Goal: Task Accomplishment & Management: Use online tool/utility

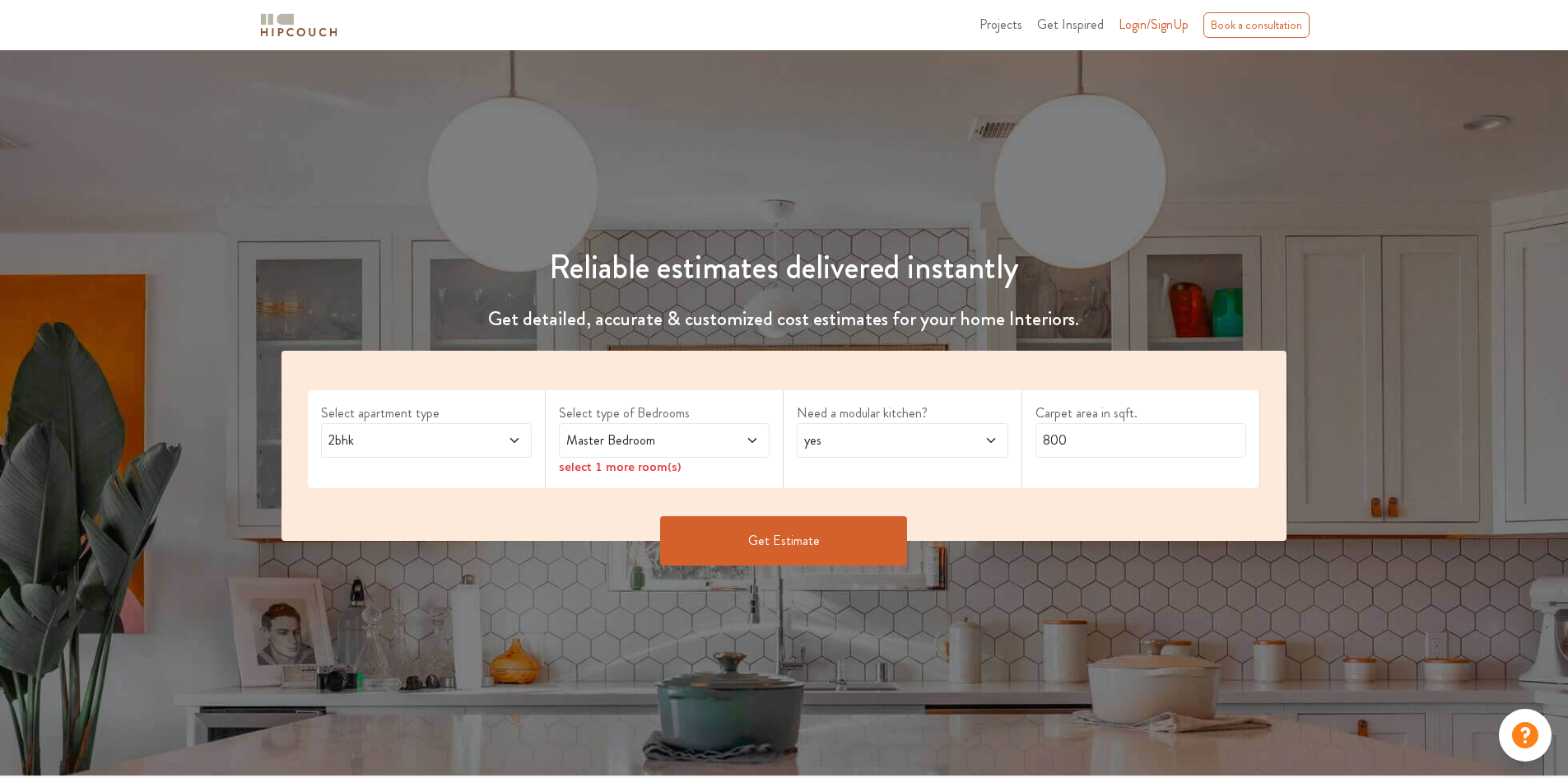
click at [659, 437] on span "Master Bedroom" at bounding box center [636, 440] width 147 height 20
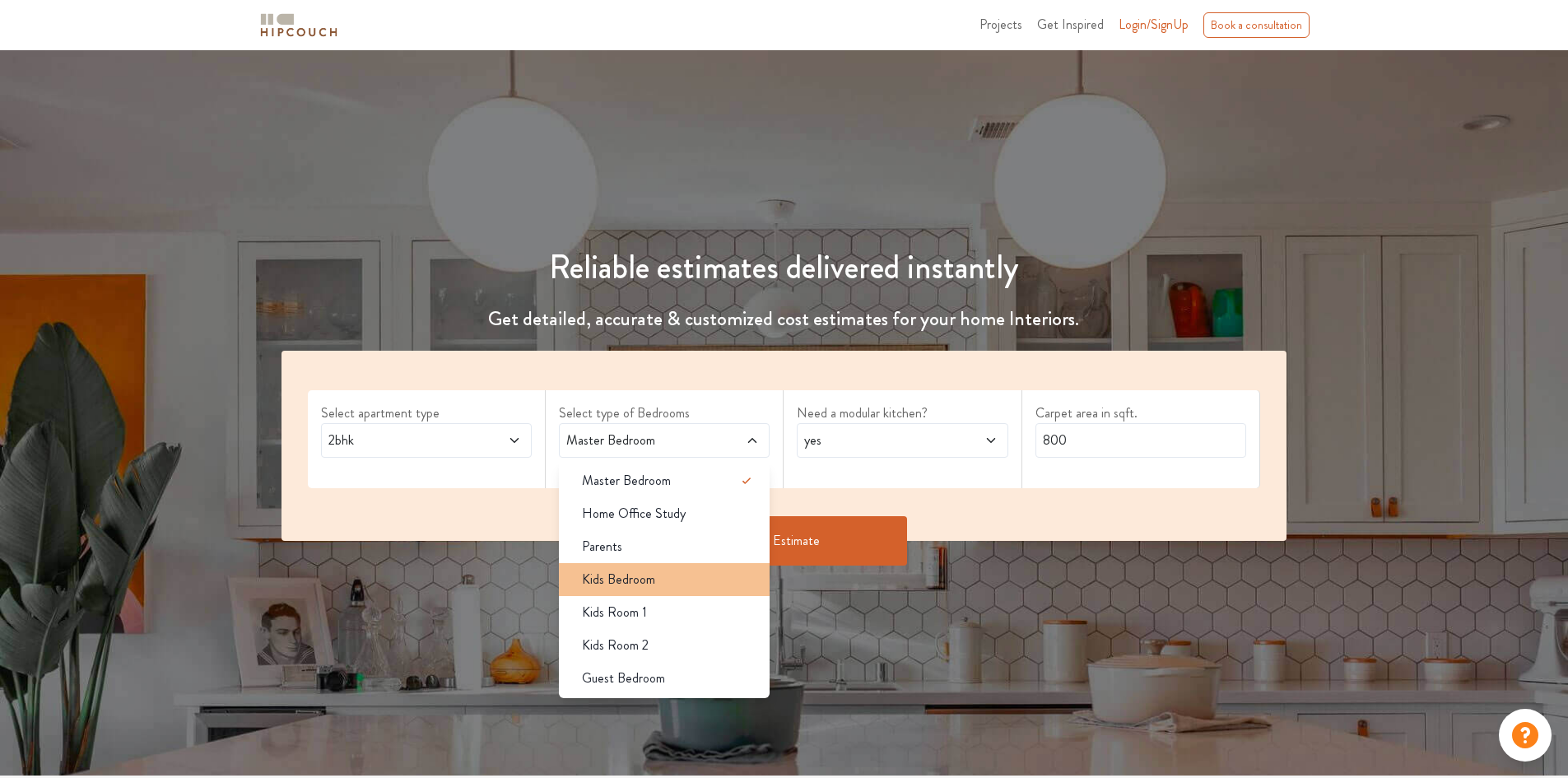
click at [662, 579] on div "Kids Bedroom" at bounding box center [670, 579] width 201 height 20
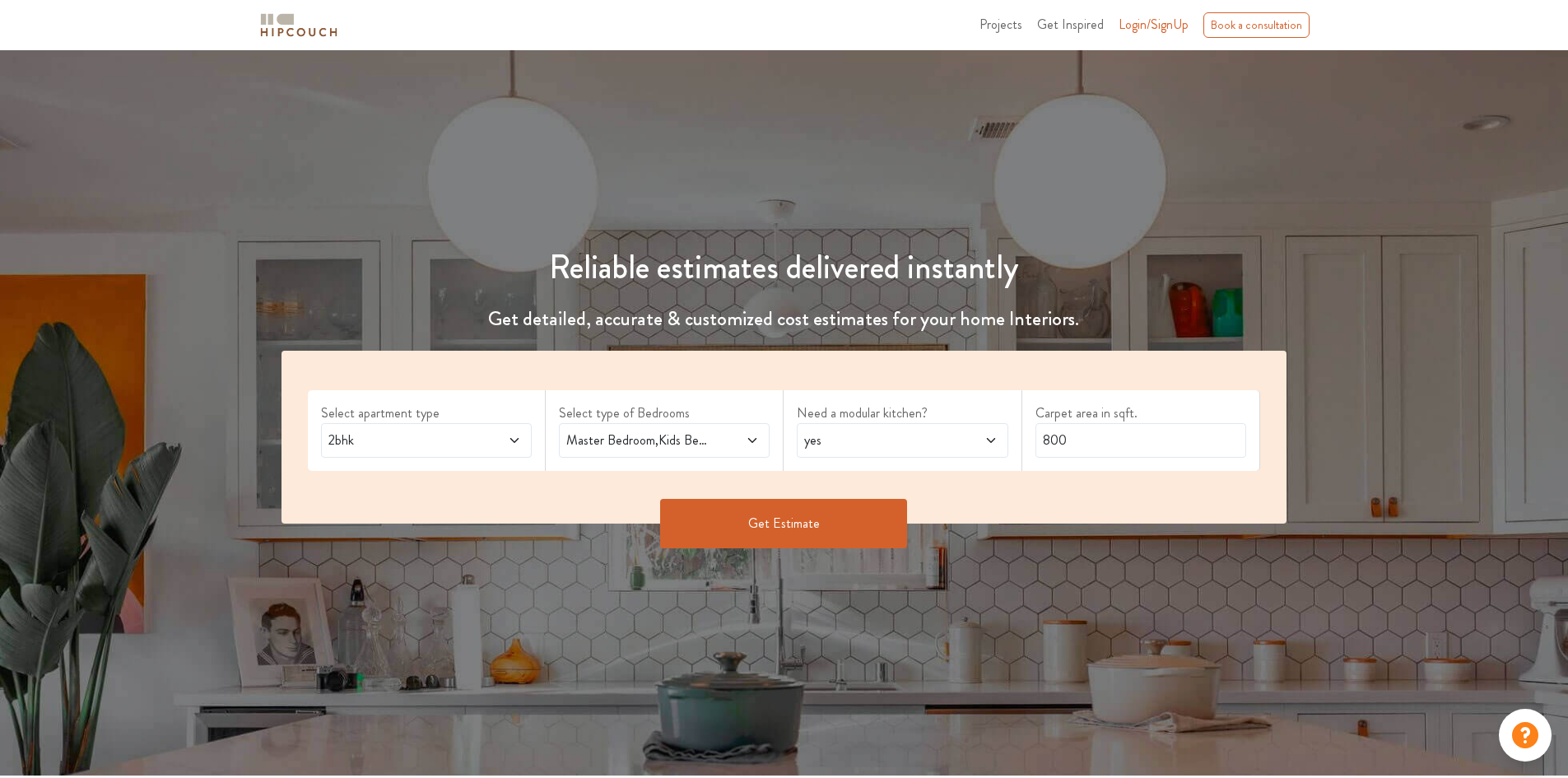
click at [883, 409] on label "Need a modular kitchen?" at bounding box center [902, 413] width 211 height 20
click at [881, 434] on span "yes" at bounding box center [873, 440] width 147 height 20
click at [886, 508] on div "no" at bounding box center [907, 514] width 201 height 20
drag, startPoint x: 1286, startPoint y: 430, endPoint x: 849, endPoint y: 421, distance: 437.1
click at [849, 421] on div "Select apartment type 2bhk Select type of Bedrooms Master Bedroom,Kids Bedroom …" at bounding box center [784, 437] width 1006 height 173
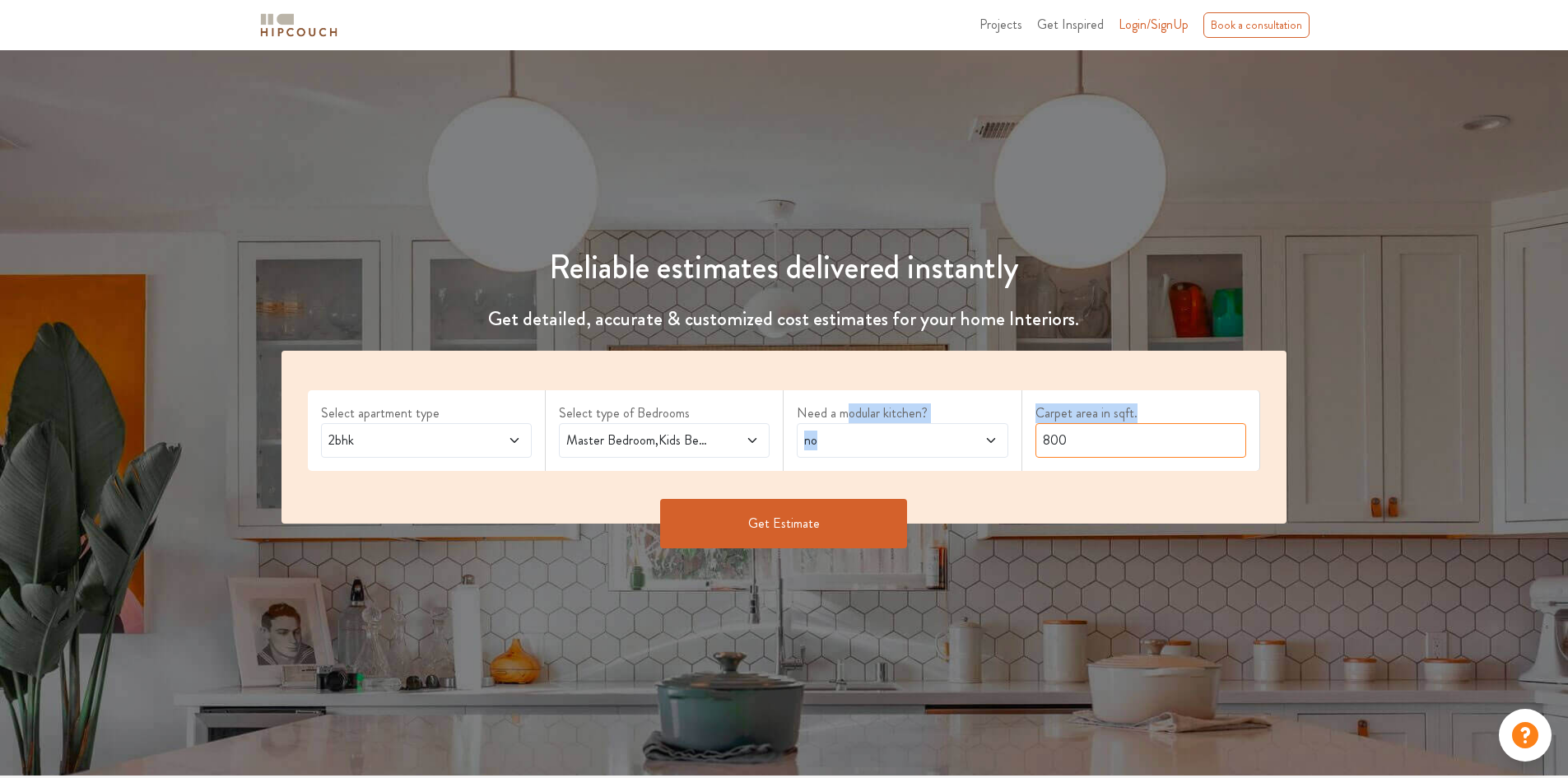
drag, startPoint x: 1094, startPoint y: 425, endPoint x: 1091, endPoint y: 446, distance: 21.2
click at [1094, 425] on input "800" at bounding box center [1141, 440] width 211 height 35
click at [1158, 427] on input "800" at bounding box center [1141, 440] width 211 height 35
drag, startPoint x: 1123, startPoint y: 437, endPoint x: 957, endPoint y: 438, distance: 166.0
click at [957, 438] on div "Select apartment type 2bhk Select type of Bedrooms Master Bedroom,Kids Bedroom …" at bounding box center [784, 437] width 1006 height 173
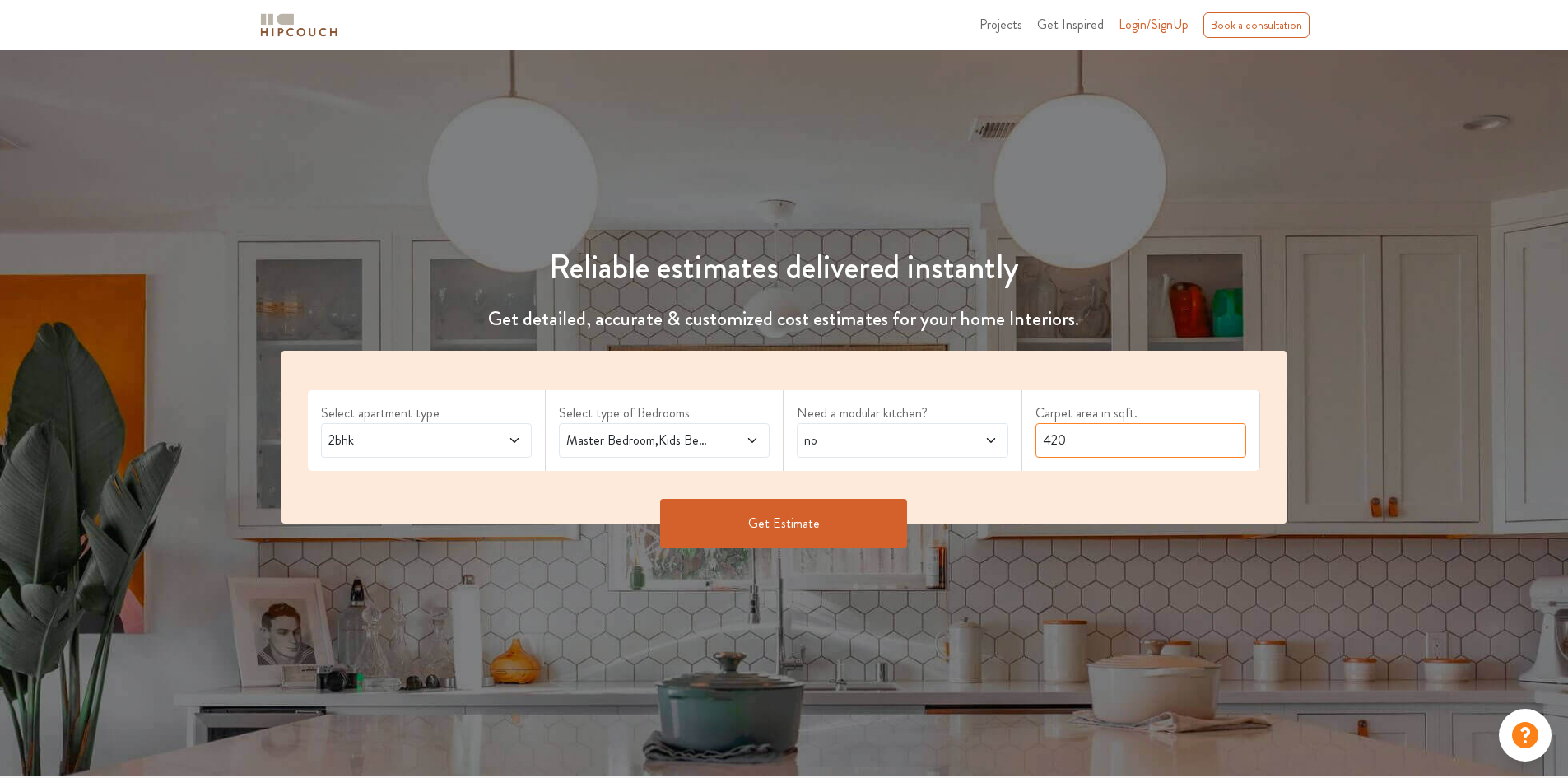
type input "420"
click at [813, 525] on button "Get Estimate" at bounding box center [783, 523] width 247 height 49
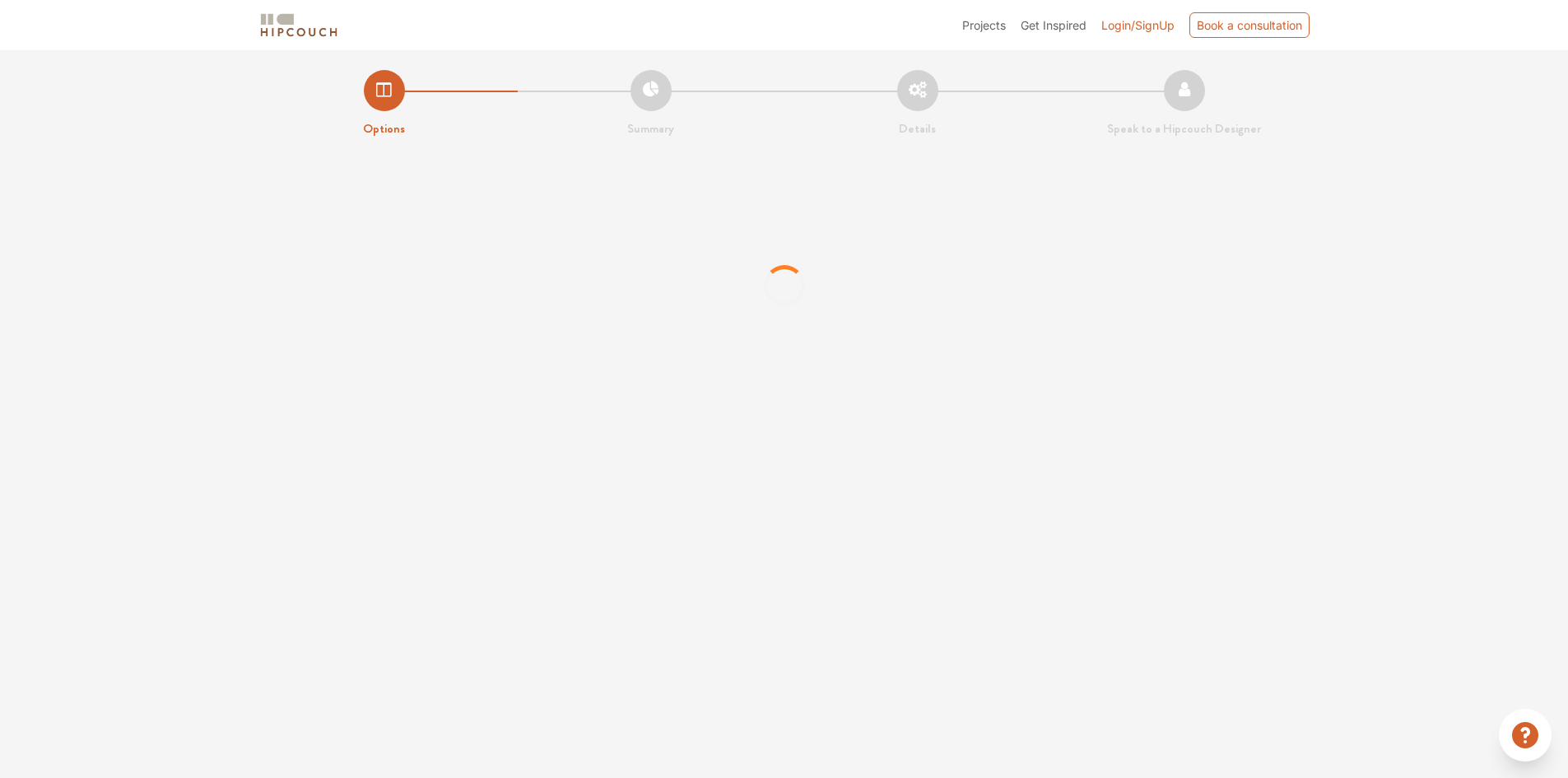
click at [1161, 26] on span "Login/SignUp" at bounding box center [1138, 25] width 73 height 14
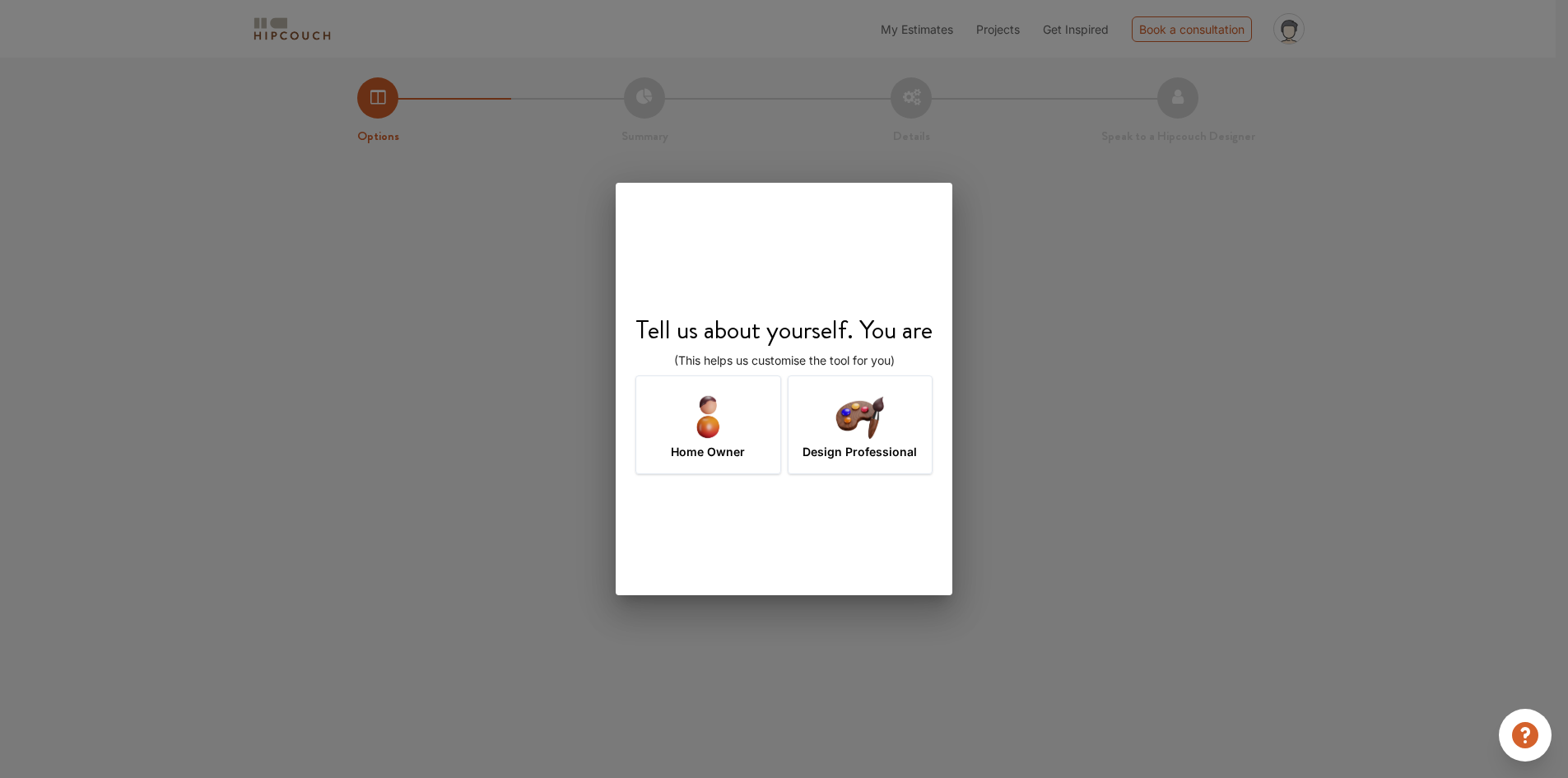
click at [842, 445] on h7 "Design Professional" at bounding box center [859, 450] width 114 height 17
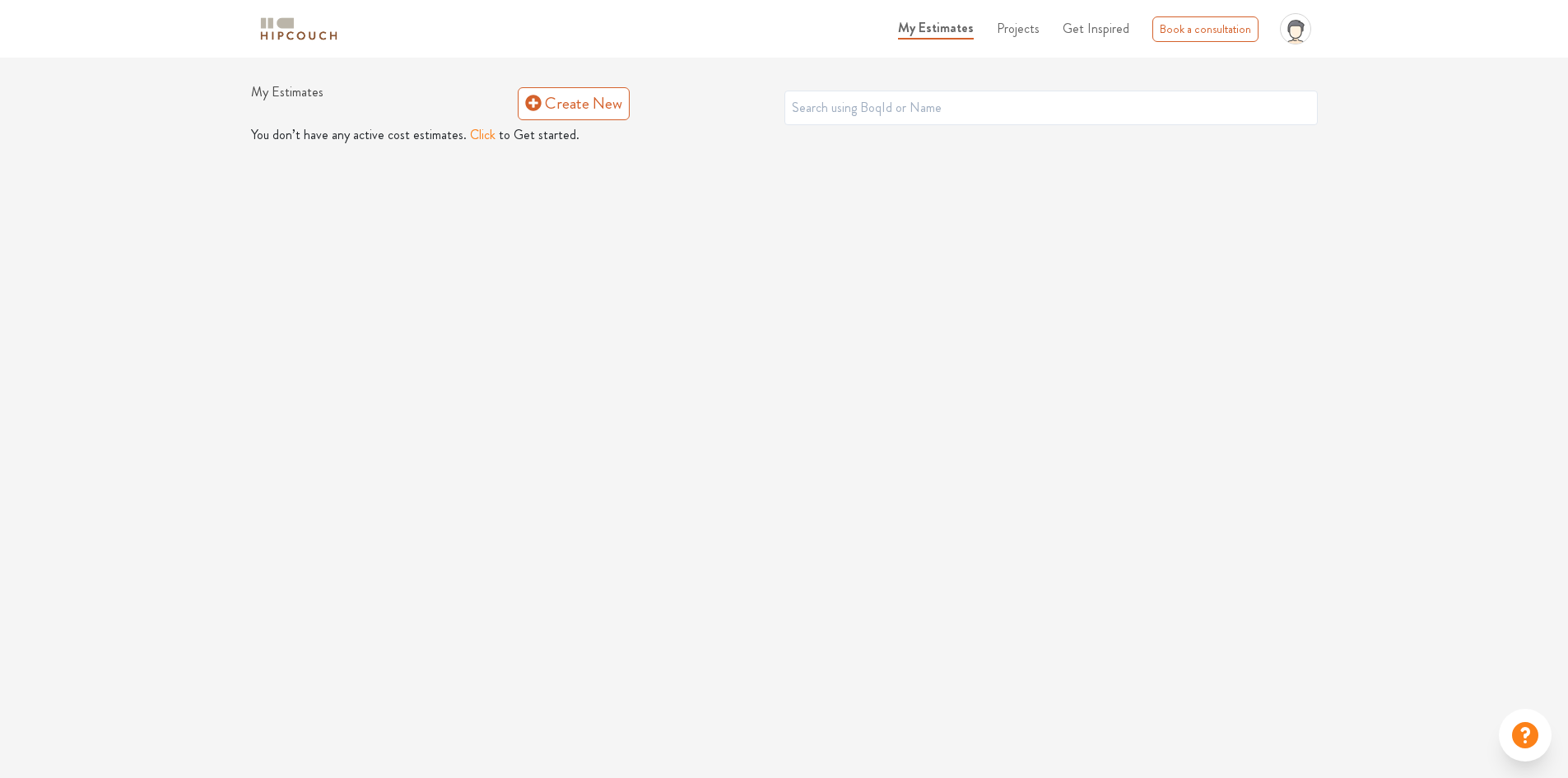
click at [475, 137] on button "Click" at bounding box center [483, 135] width 26 height 20
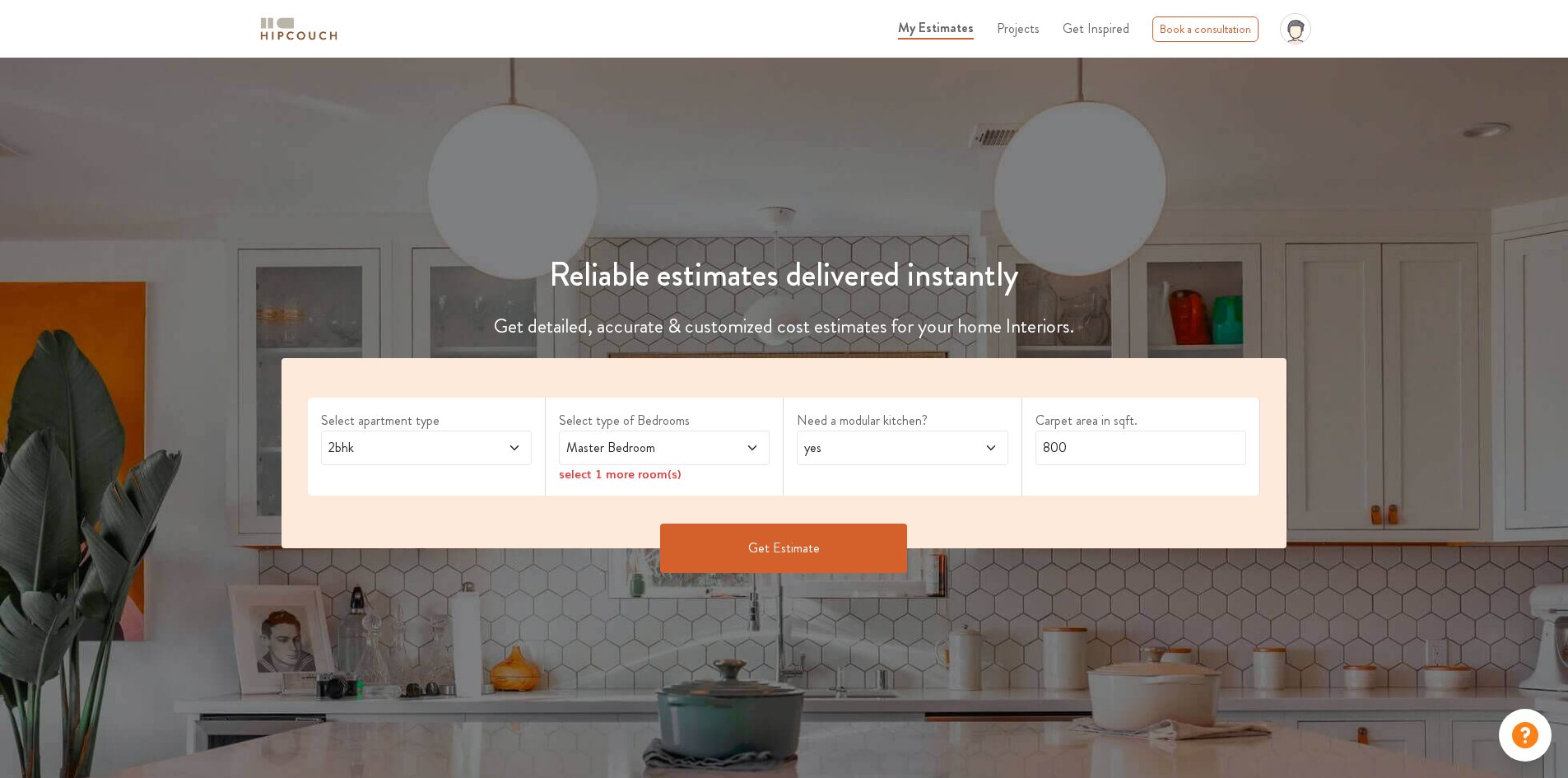
click at [415, 450] on span "2bhk" at bounding box center [398, 448] width 147 height 20
click at [414, 450] on span "2bhk" at bounding box center [398, 448] width 147 height 20
drag, startPoint x: 1115, startPoint y: 461, endPoint x: 752, endPoint y: 466, distance: 363.0
click at [763, 464] on div "Select apartment type 2bhk Select type of Bedrooms Master Bedroom select 1 more…" at bounding box center [784, 453] width 1006 height 190
type input "500"
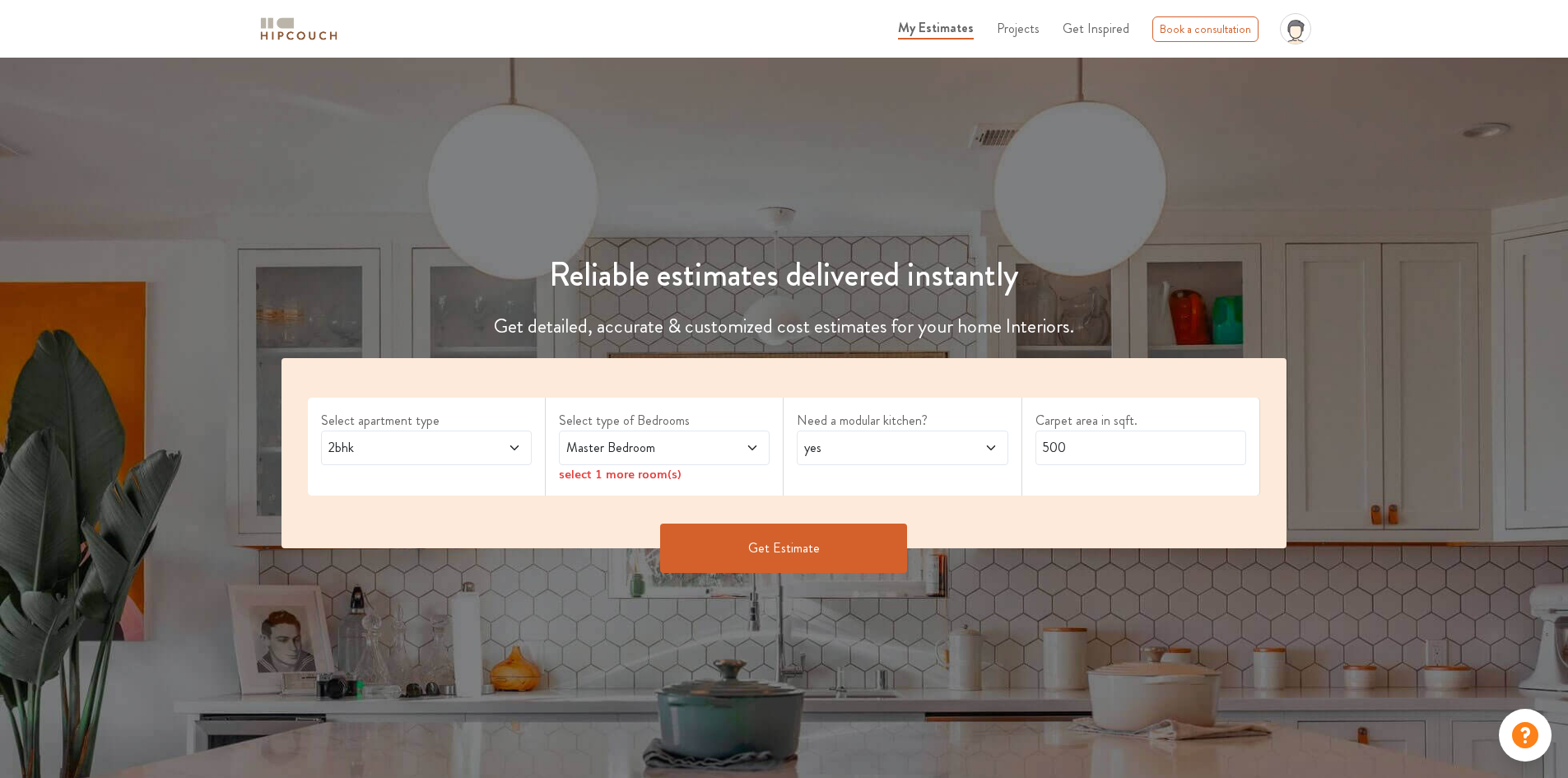
click at [823, 533] on button "Get Estimate" at bounding box center [783, 547] width 247 height 49
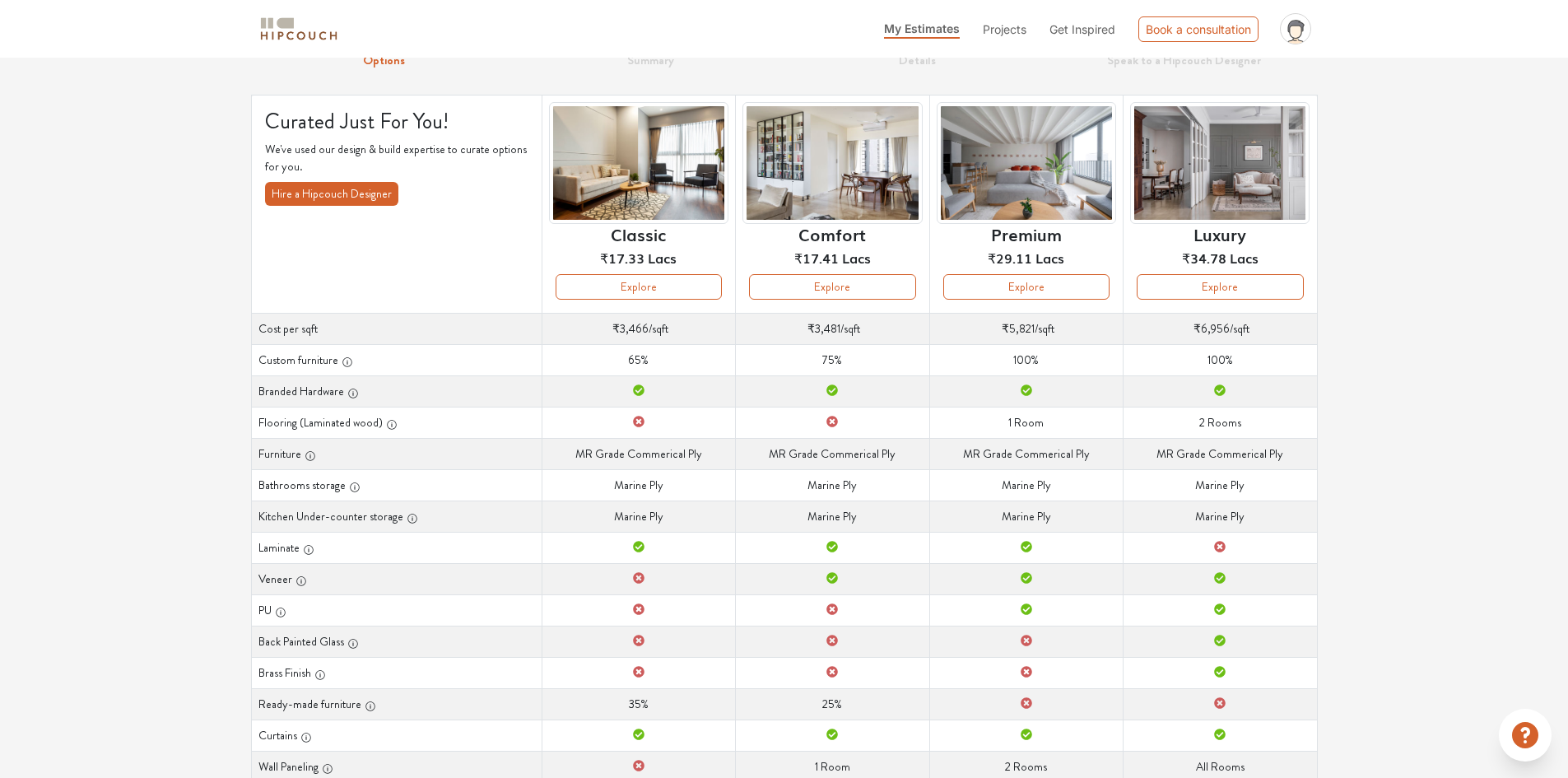
scroll to position [82, 0]
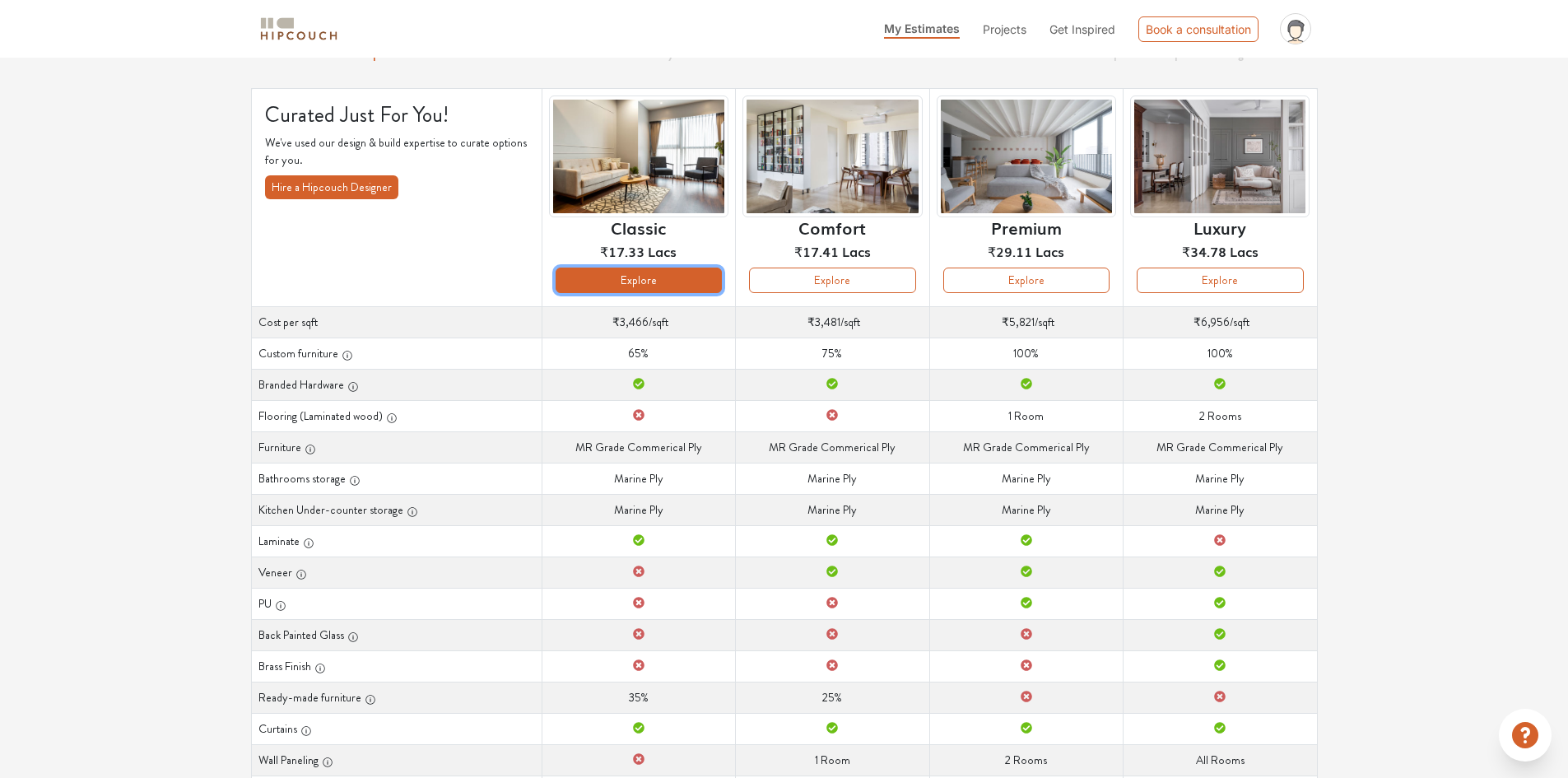
click at [694, 286] on button "Explore" at bounding box center [638, 280] width 167 height 26
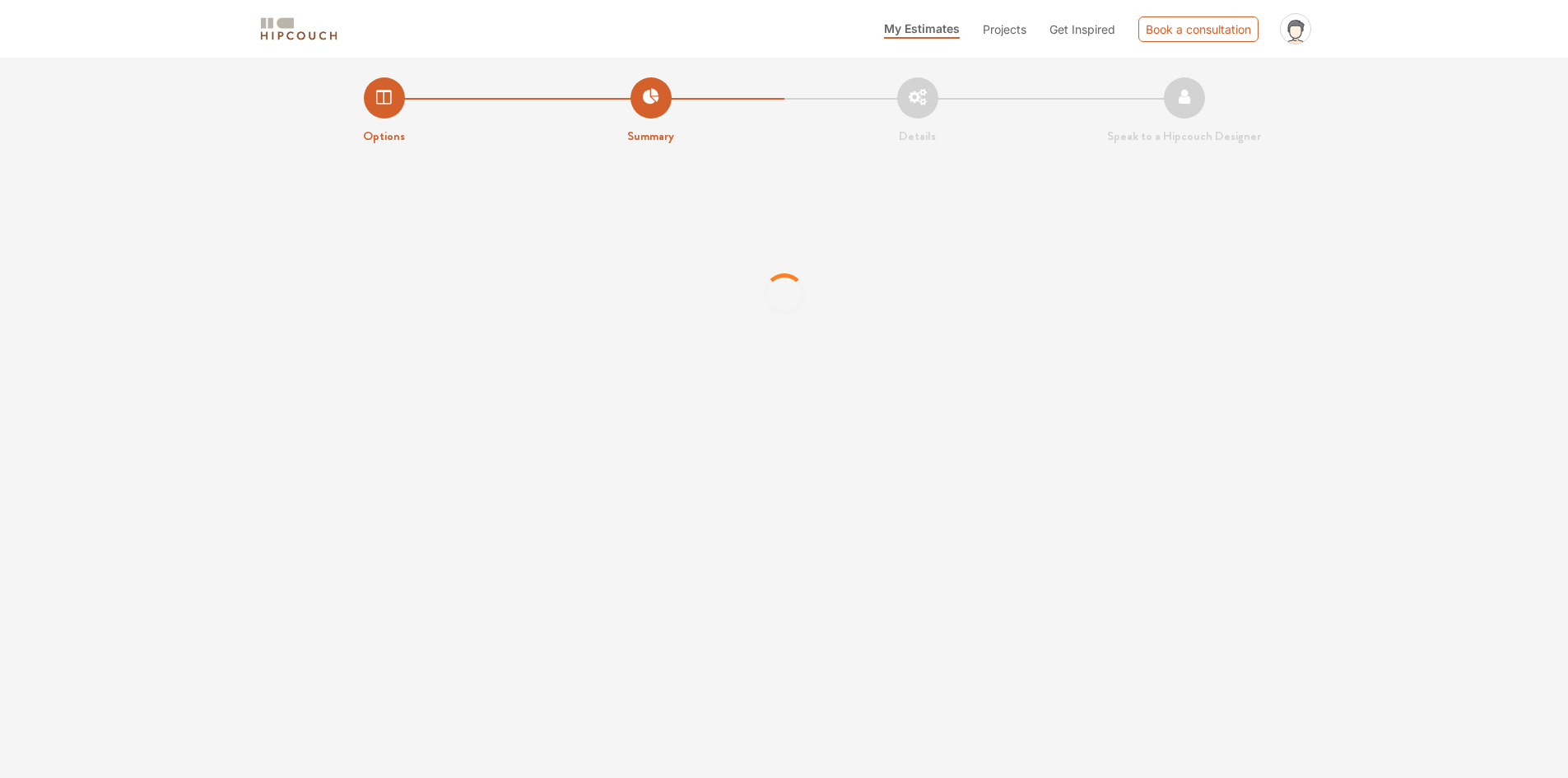
drag, startPoint x: 790, startPoint y: 99, endPoint x: 833, endPoint y: 96, distance: 43.1
click at [833, 96] on li "Details" at bounding box center [918, 111] width 267 height 69
click at [646, 104] on li "Summary" at bounding box center [651, 111] width 267 height 69
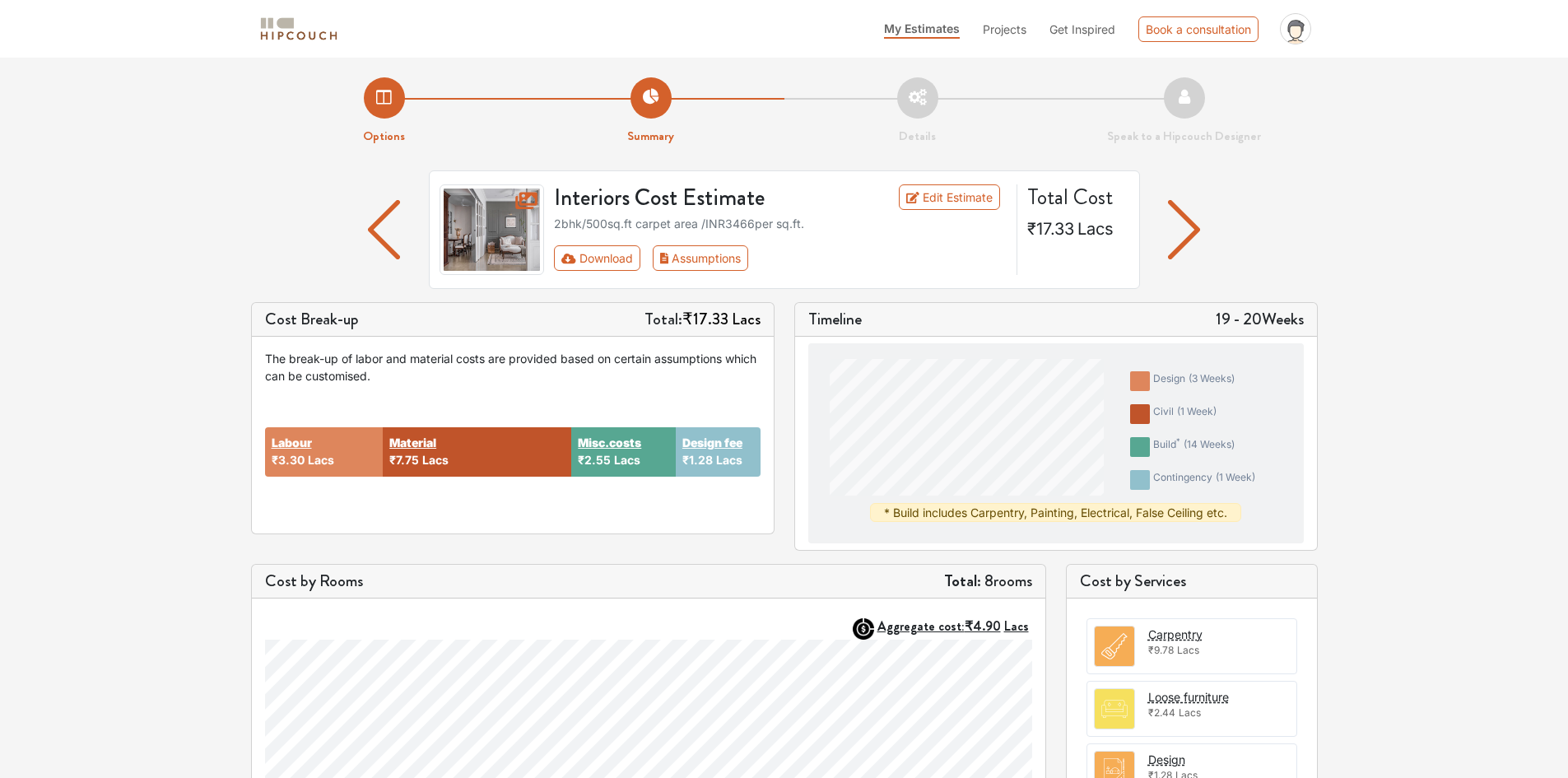
click at [1109, 421] on div "design ( 3 weeks ) civil ( 1 week ) build * ( 14 weeks ) contingency ( 1 week )…" at bounding box center [1056, 443] width 479 height 183
click at [568, 492] on div "Labour ₹3.30 Lacs Material ₹7.75 Lacs Misc.costs ₹2.55 Lacs Design fee ₹1.28 La…" at bounding box center [513, 452] width 496 height 136
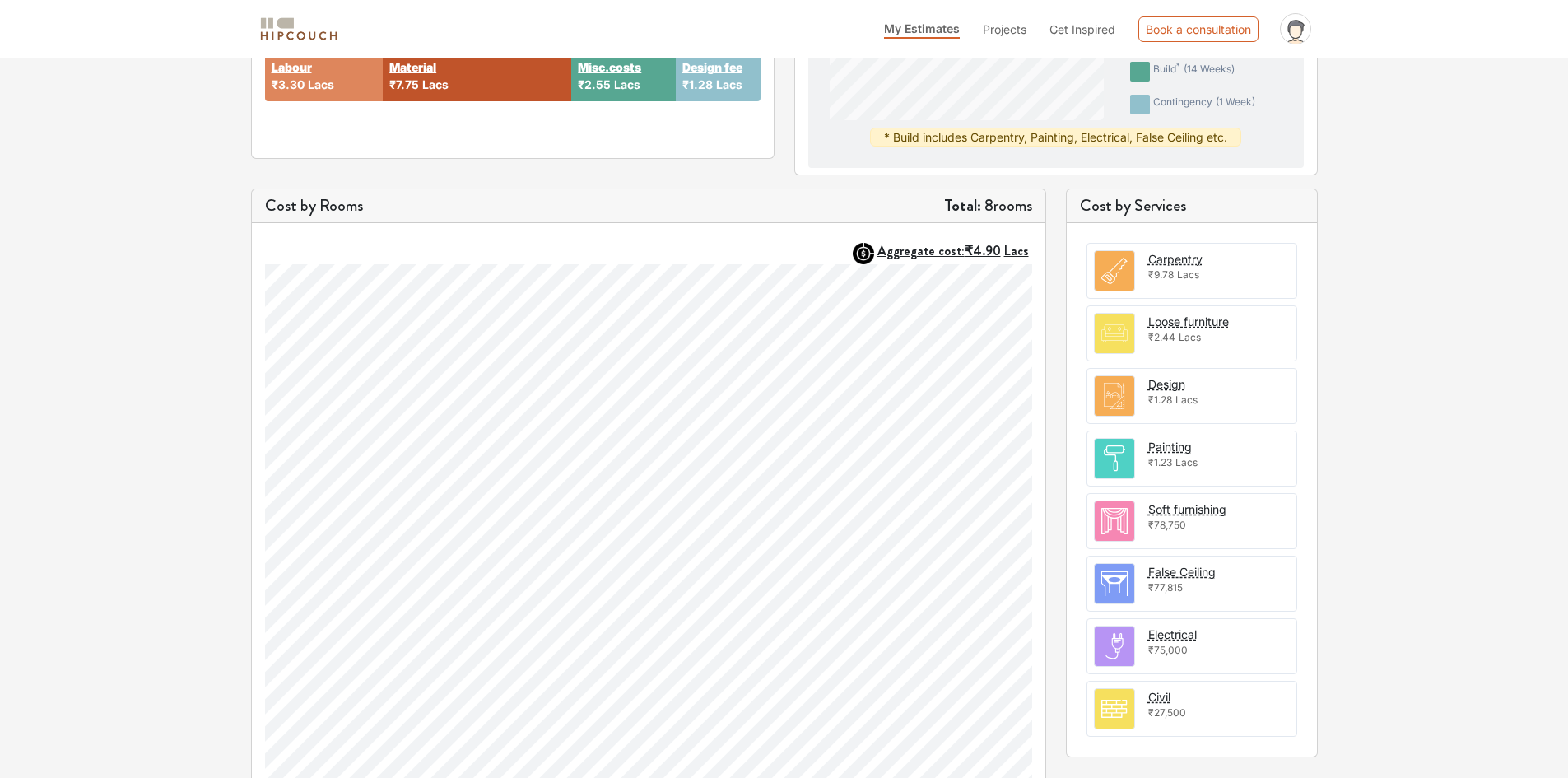
scroll to position [385, 0]
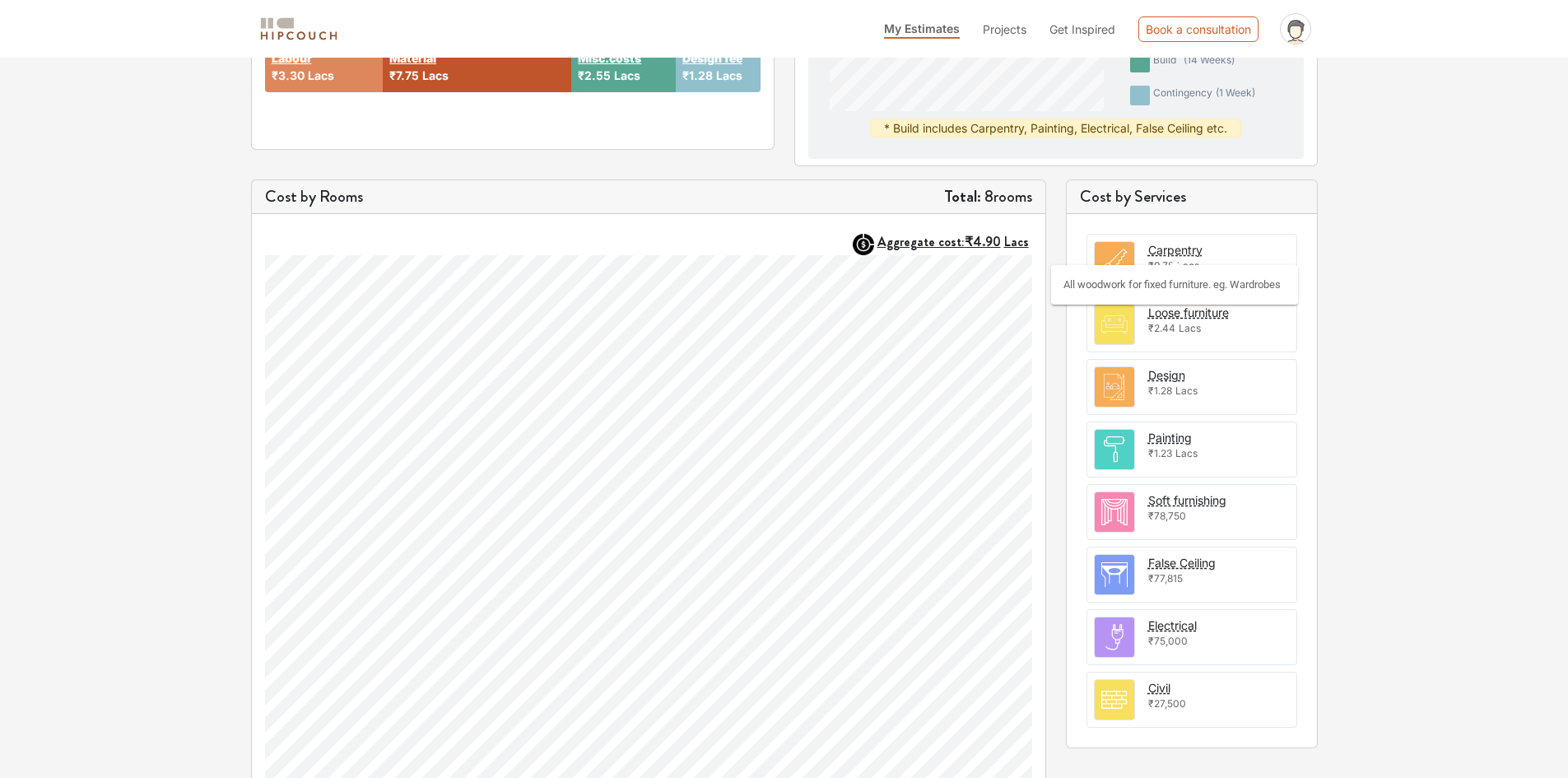
click at [1166, 248] on div "Carpentry" at bounding box center [1175, 249] width 54 height 17
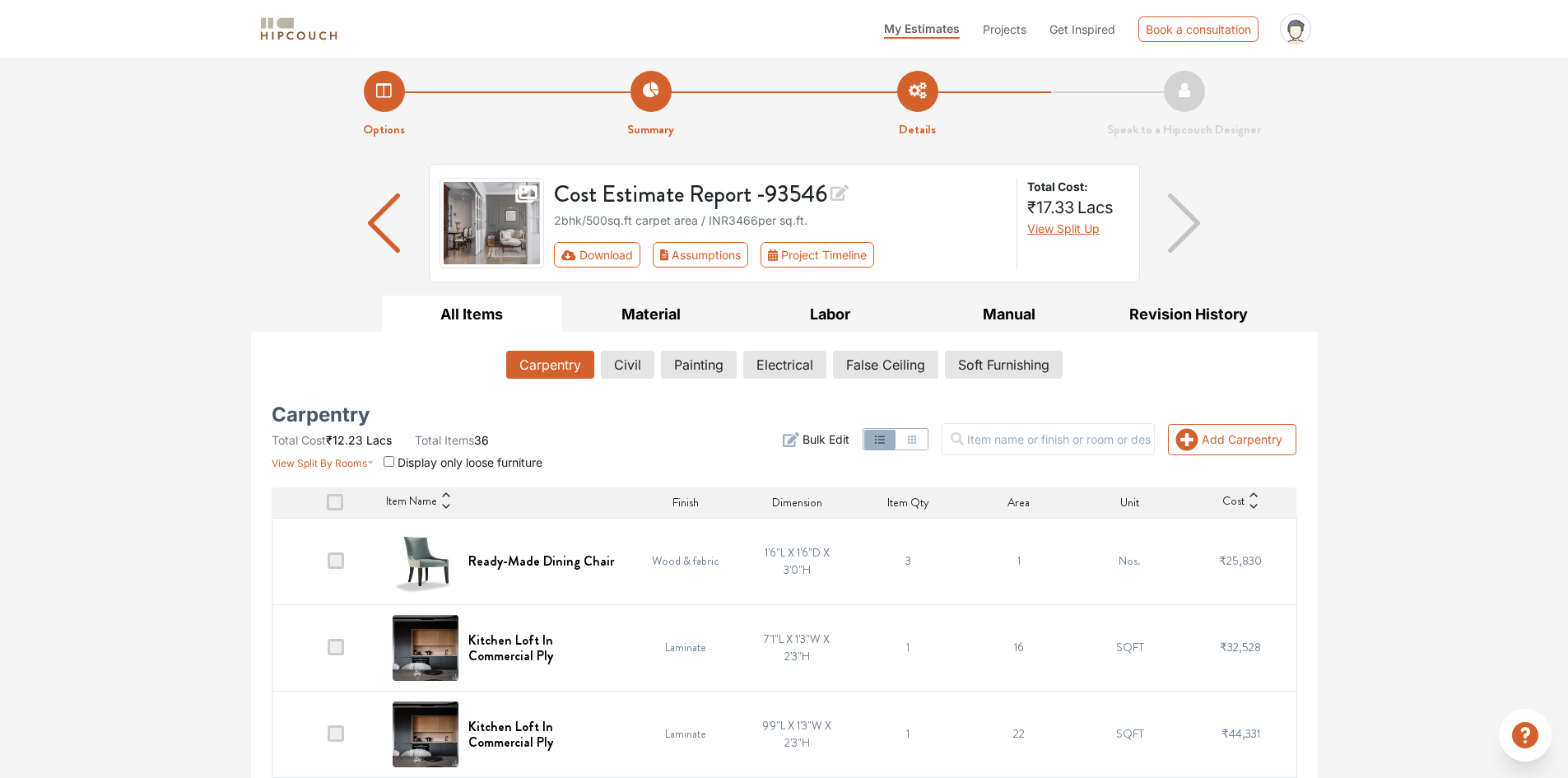
scroll to position [385, 0]
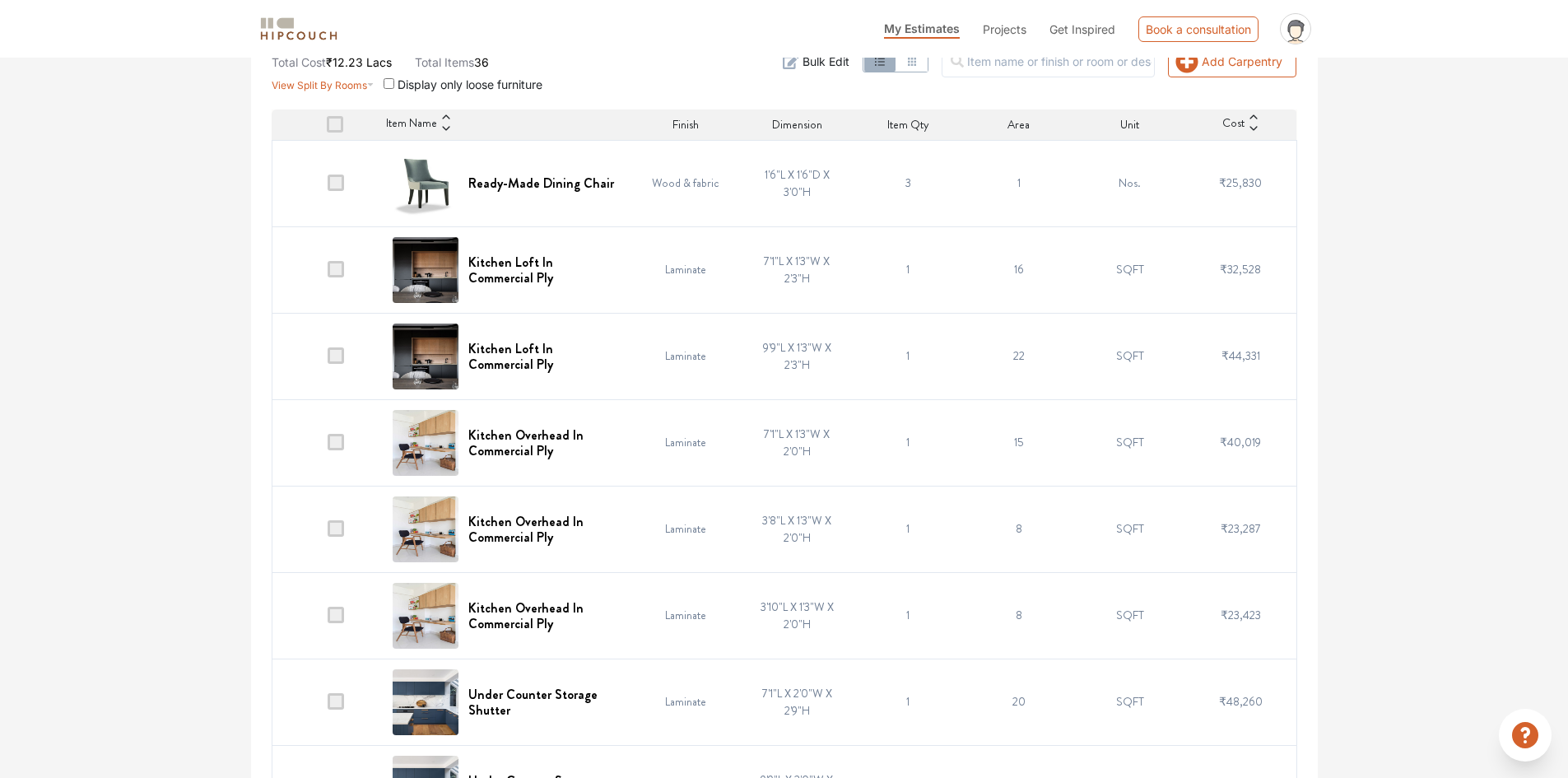
click at [332, 180] on span at bounding box center [336, 182] width 16 height 16
click at [328, 187] on input "checkbox" at bounding box center [328, 187] width 0 height 0
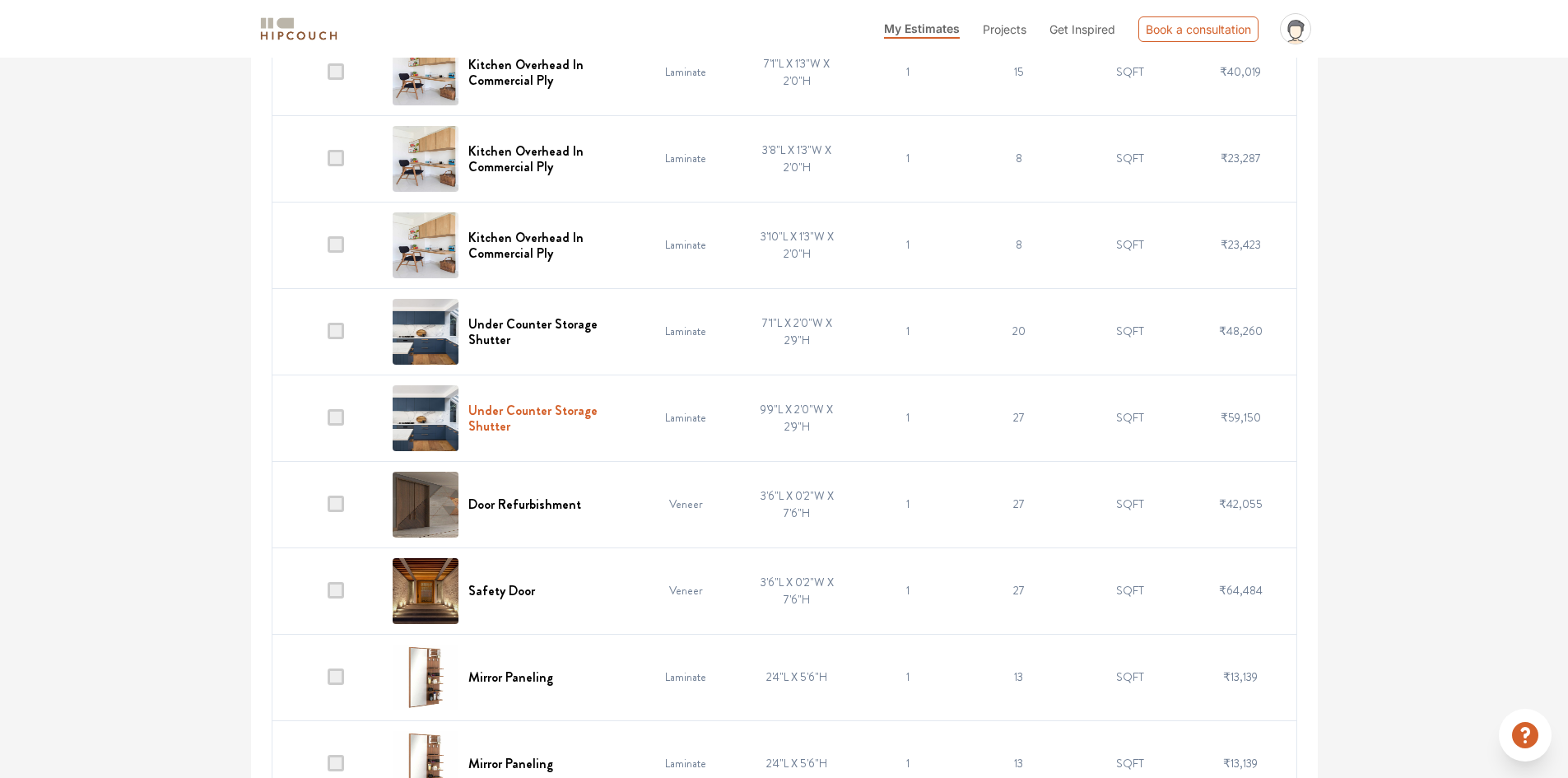
scroll to position [767, 0]
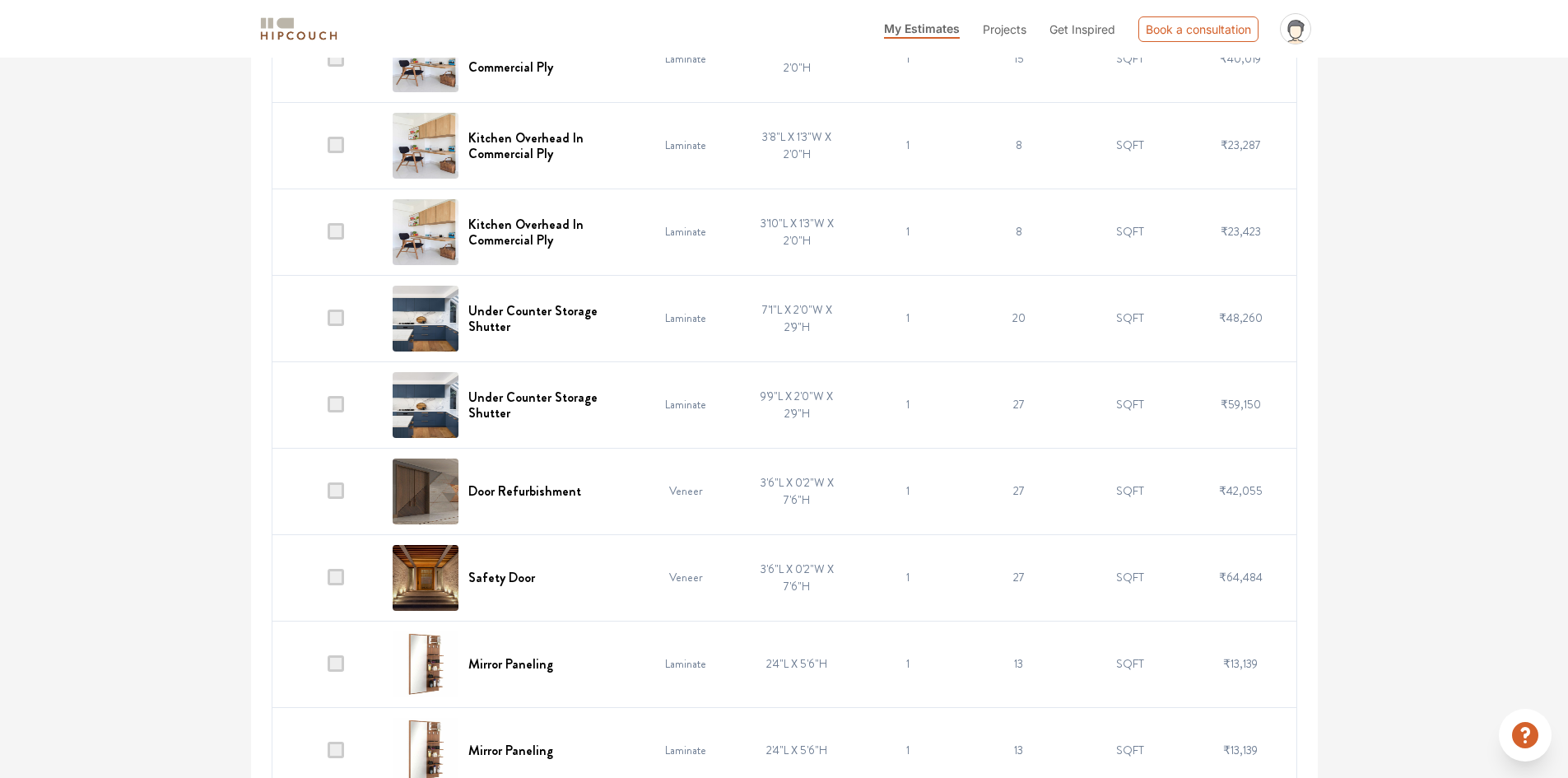
click at [330, 306] on td at bounding box center [327, 318] width 111 height 86
click at [345, 320] on td at bounding box center [327, 318] width 111 height 86
click at [342, 245] on td at bounding box center [327, 231] width 111 height 86
click at [329, 235] on span at bounding box center [336, 231] width 16 height 16
click at [328, 235] on input "checkbox" at bounding box center [328, 235] width 0 height 0
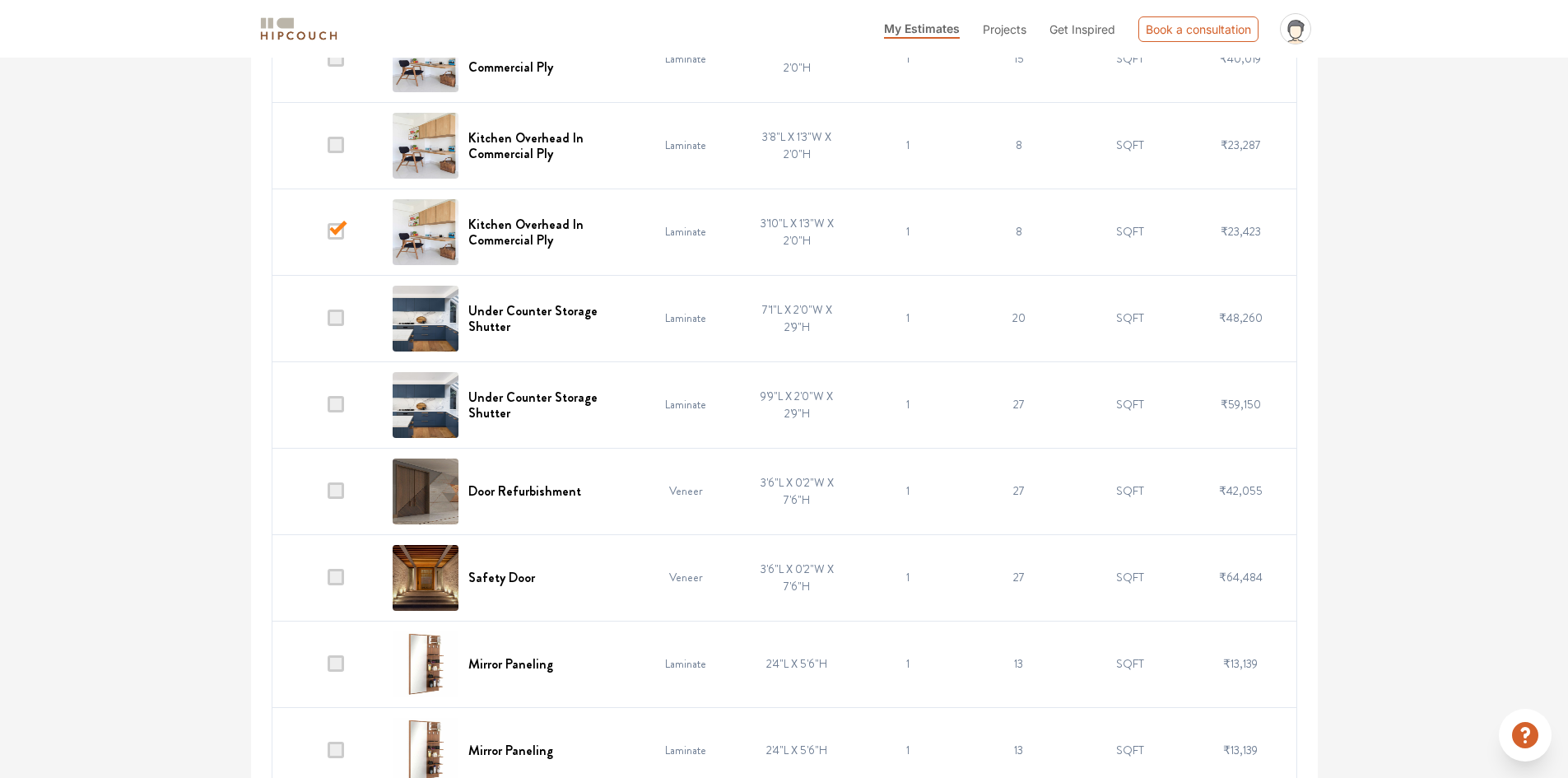
click at [334, 304] on td at bounding box center [327, 318] width 111 height 86
click at [334, 317] on span at bounding box center [336, 318] width 16 height 16
click at [328, 321] on input "checkbox" at bounding box center [328, 321] width 0 height 0
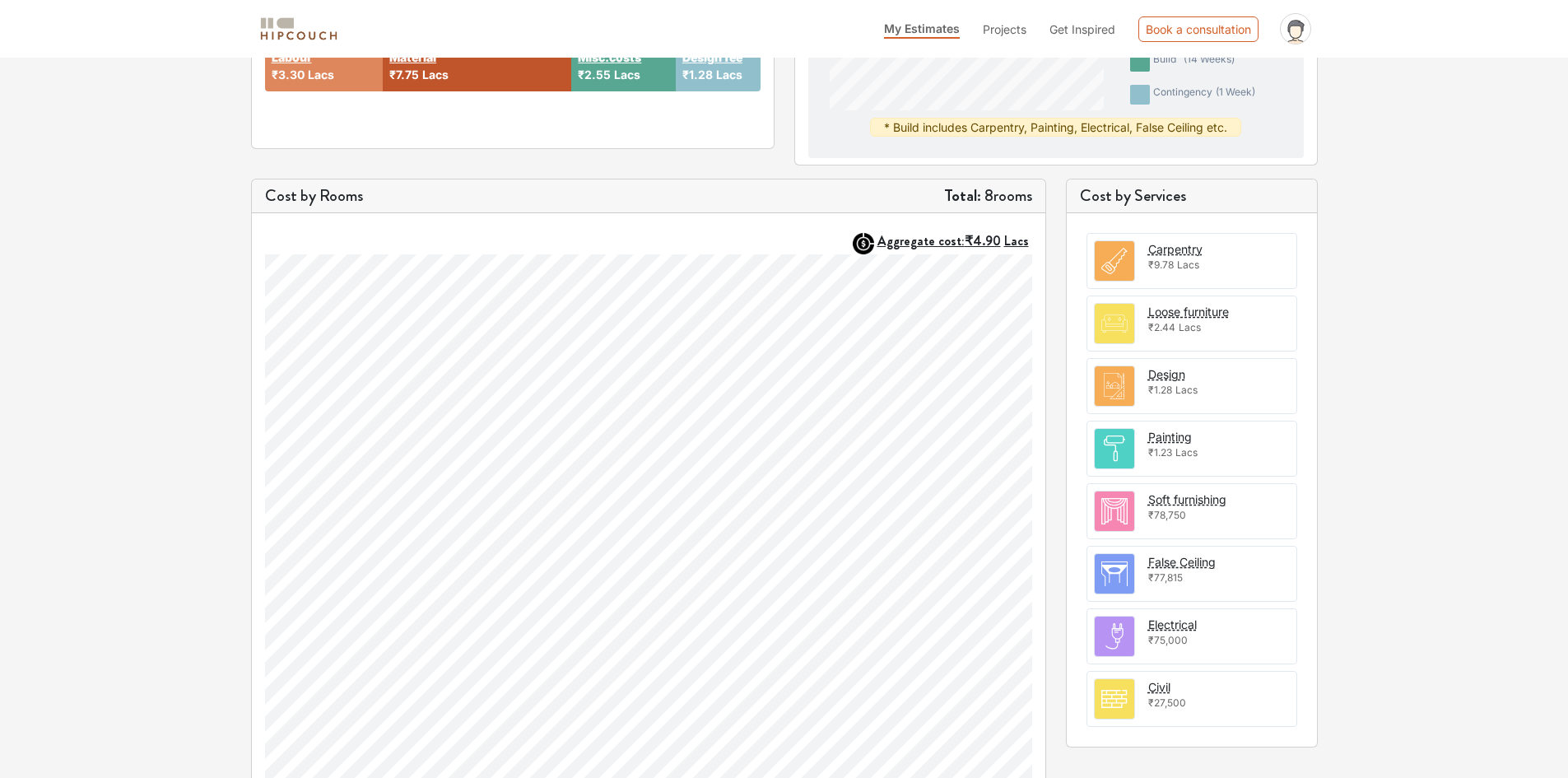
scroll to position [385, 0]
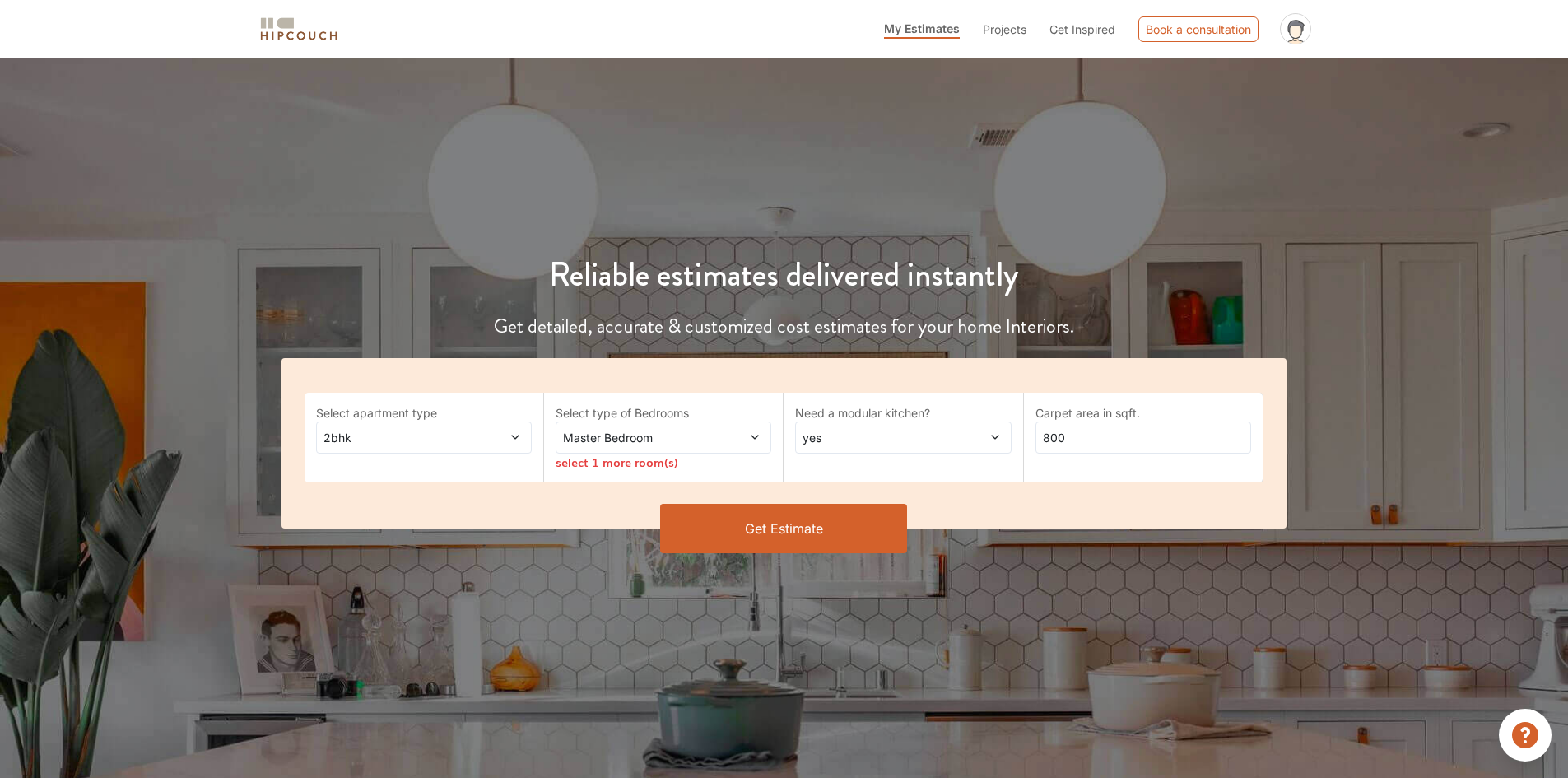
scroll to position [82, 0]
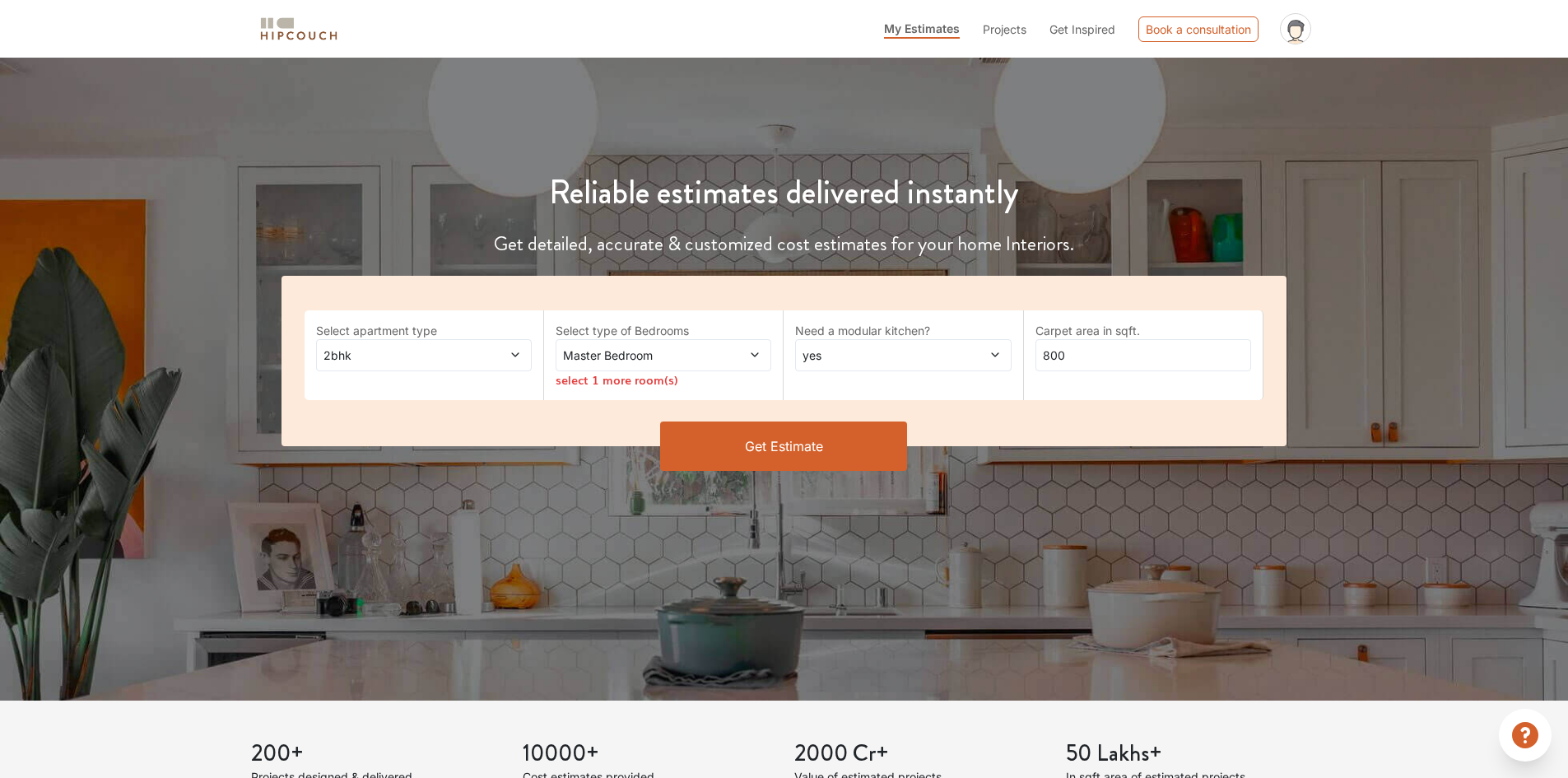
click at [389, 370] on div "2bhk" at bounding box center [424, 355] width 215 height 32
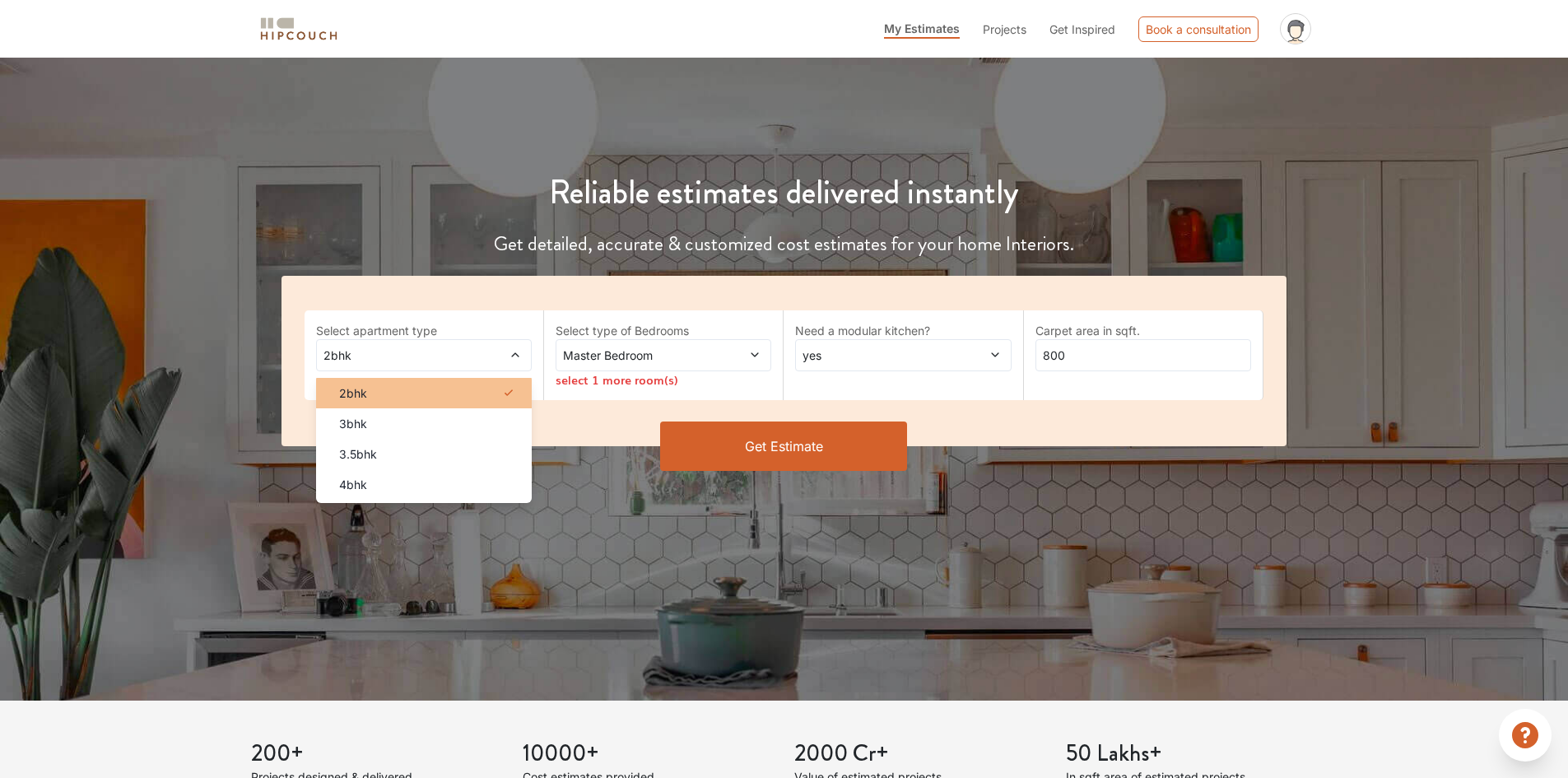
click at [377, 382] on li "2bhk" at bounding box center [424, 393] width 215 height 30
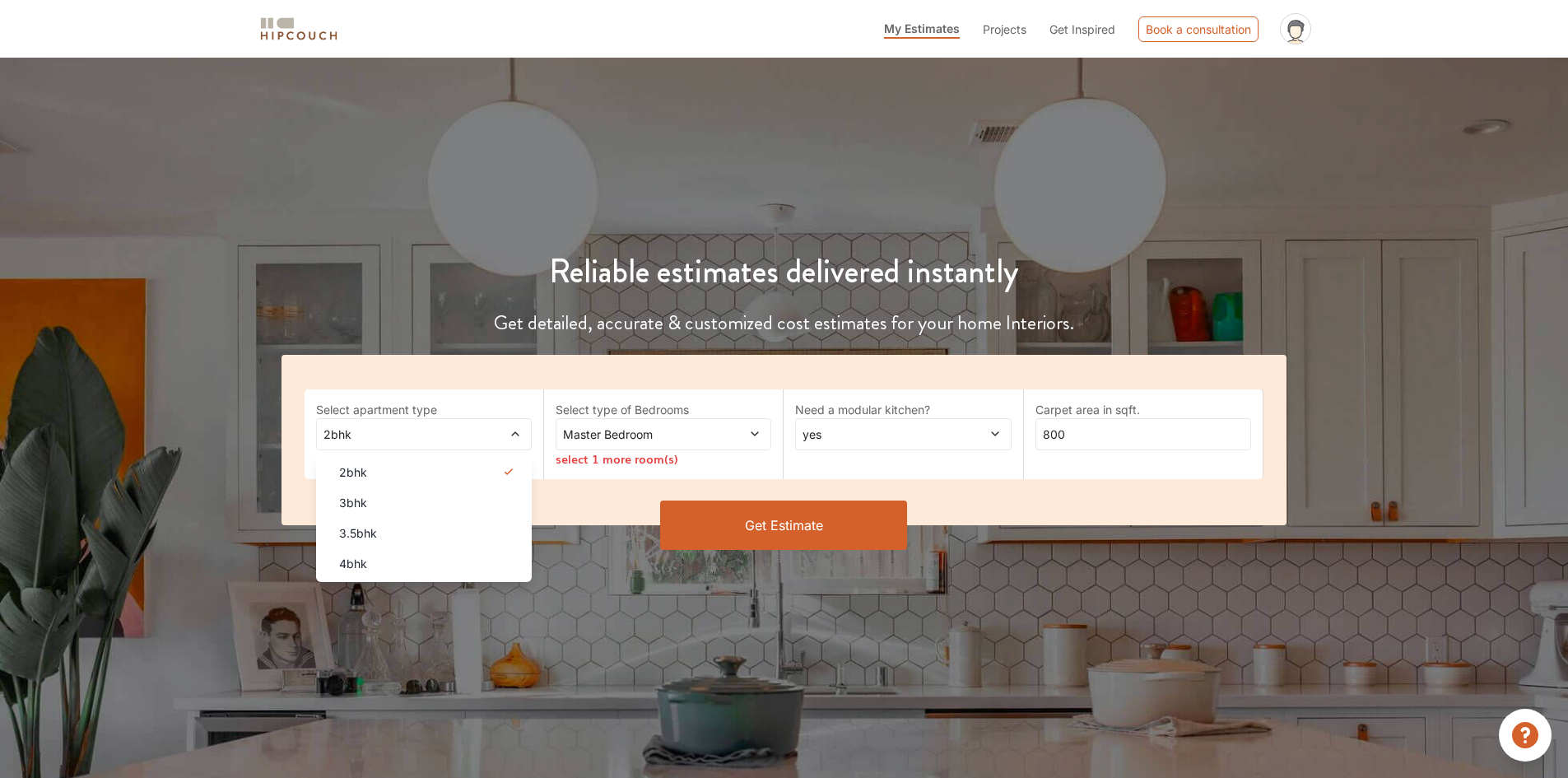
scroll to position [0, 0]
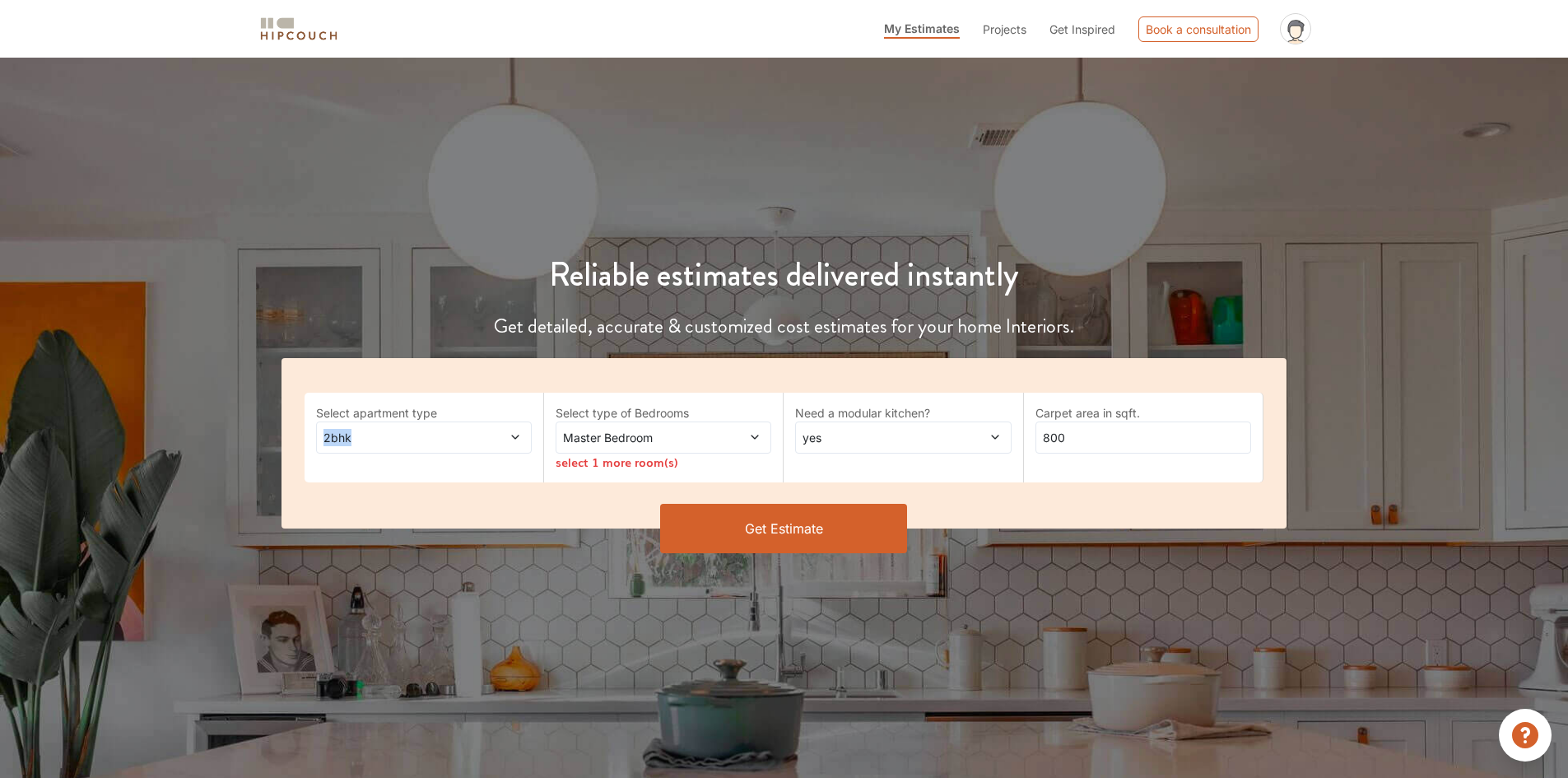
drag, startPoint x: 398, startPoint y: 431, endPoint x: 275, endPoint y: 421, distance: 123.4
click at [275, 421] on div "Select apartment type 2bhk Select type of Bedrooms Master Bedroom select 1 more…" at bounding box center [784, 467] width 1026 height 220
click at [363, 437] on span "2bhk" at bounding box center [395, 437] width 150 height 17
drag, startPoint x: 866, startPoint y: 440, endPoint x: 888, endPoint y: 433, distance: 23.1
click at [877, 433] on span "yes" at bounding box center [874, 437] width 150 height 17
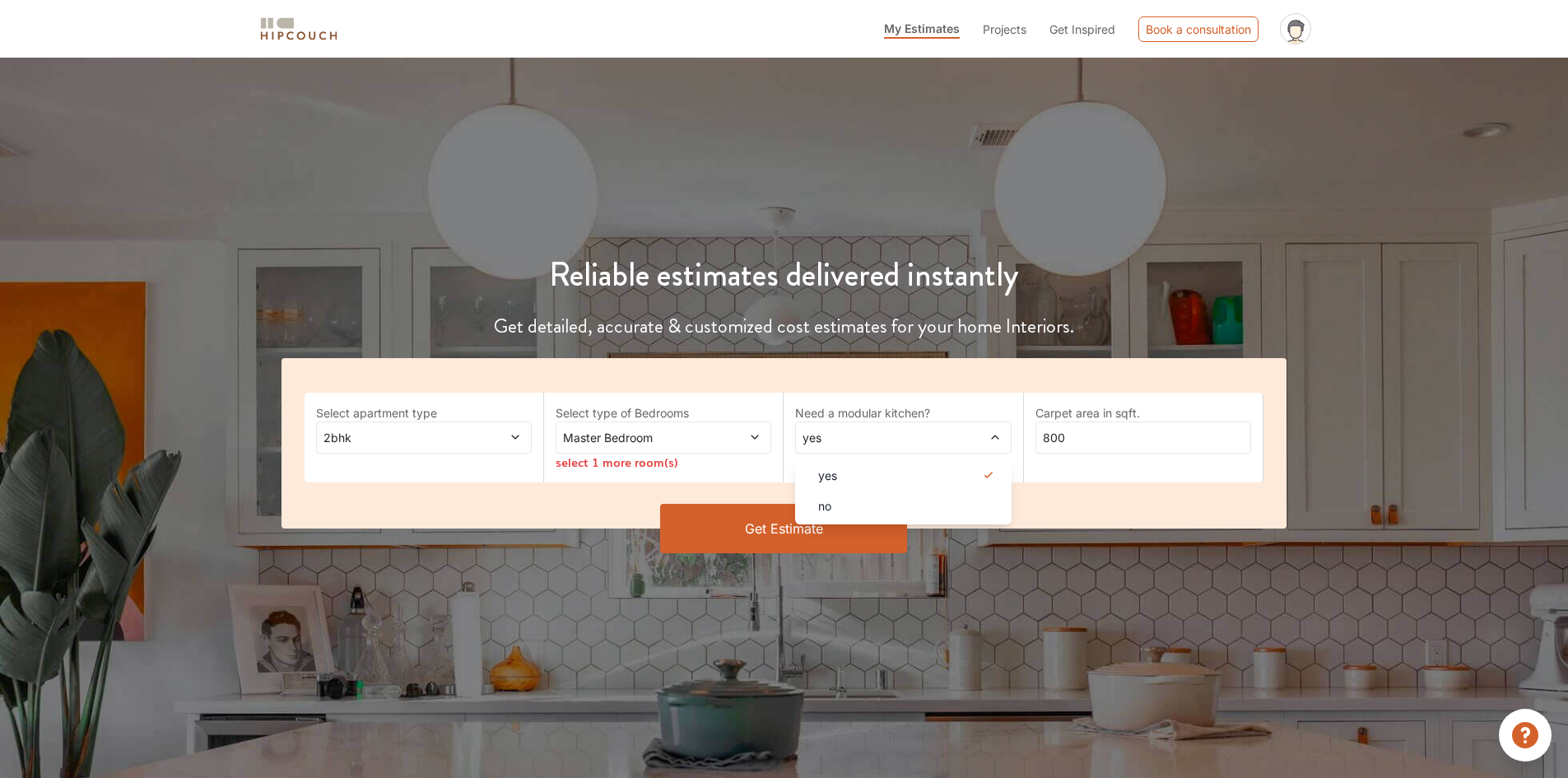
scroll to position [680, 0]
